Goal: Task Accomplishment & Management: Manage account settings

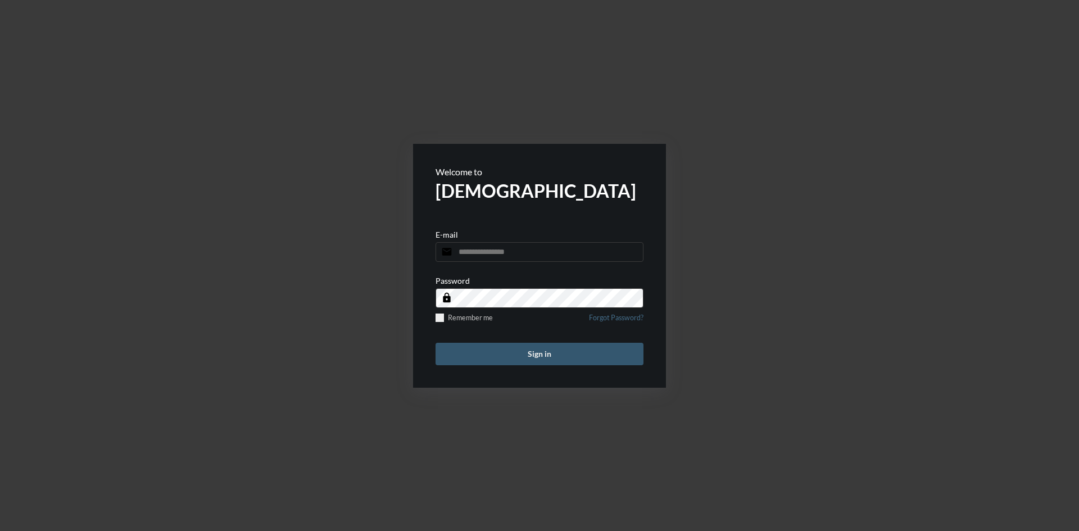
type input "**********"
click at [509, 360] on button "Sign in" at bounding box center [540, 354] width 208 height 22
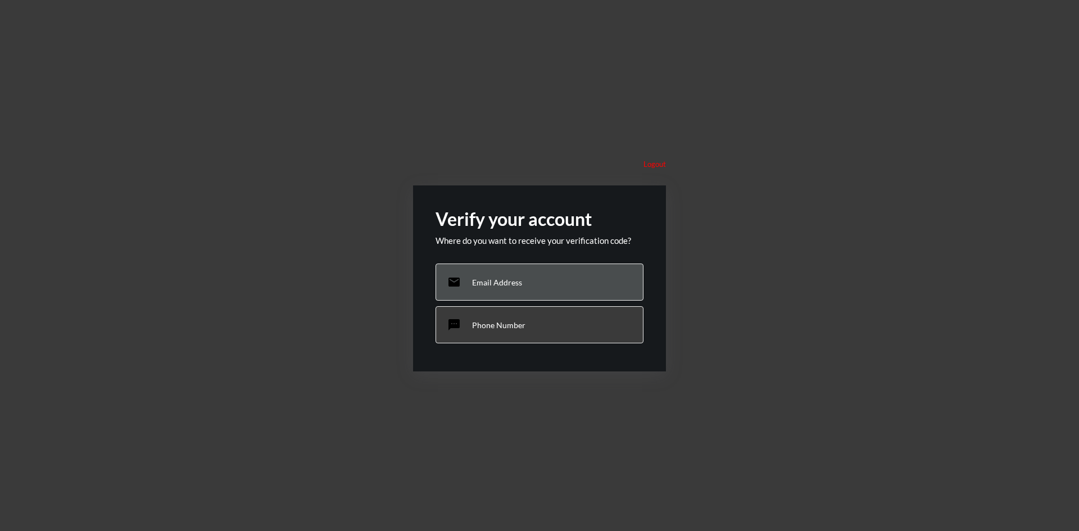
click at [494, 290] on div "email Email Address" at bounding box center [540, 282] width 208 height 37
